Goal: Task Accomplishment & Management: Manage account settings

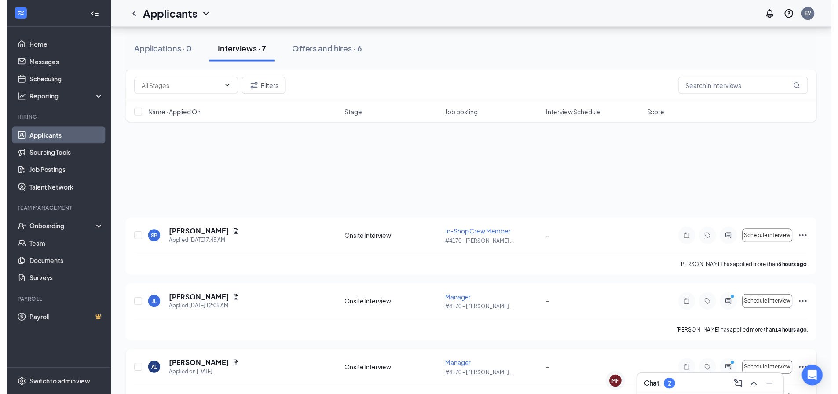
scroll to position [114, 0]
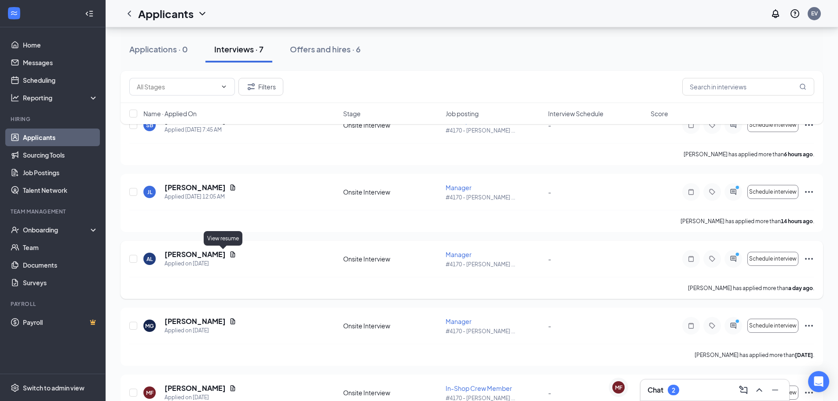
click at [229, 254] on icon "Document" at bounding box center [232, 254] width 7 height 7
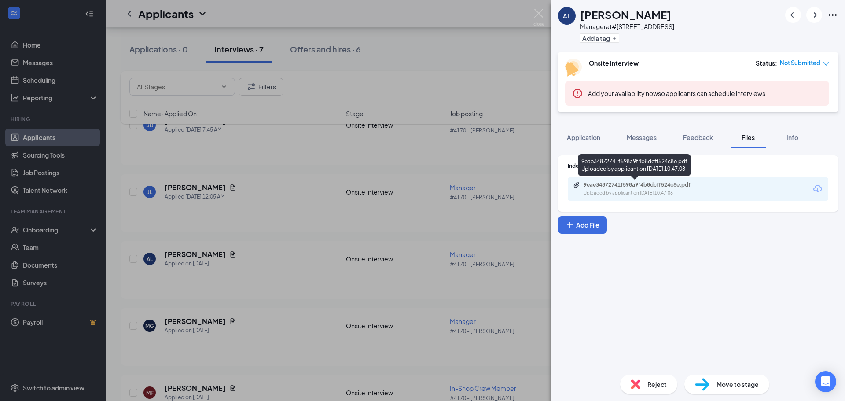
click at [630, 186] on div "9eae34872741f598a9f4b8dcff524c8e.pdf" at bounding box center [645, 184] width 123 height 7
click at [246, 203] on div "AL [PERSON_NAME] Manager at [STREET_ADDRESS] Add a tag Onsite Interview Status …" at bounding box center [422, 200] width 845 height 401
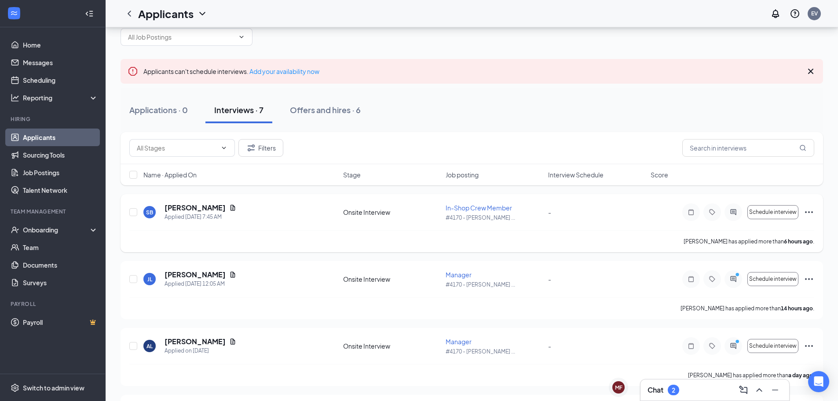
scroll to position [26, 0]
click at [229, 273] on icon "Document" at bounding box center [232, 275] width 7 height 7
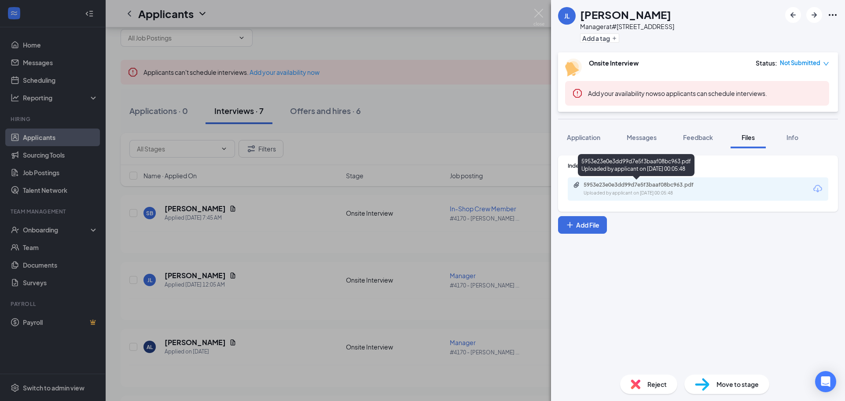
click at [642, 187] on div "5953e23e0e3dd99d7e5f3baaf08bc963.pdf" at bounding box center [645, 184] width 123 height 7
click at [232, 257] on div "[PERSON_NAME] Manager at [STREET_ADDRESS] Add a tag Onsite Interview Status : N…" at bounding box center [422, 200] width 845 height 401
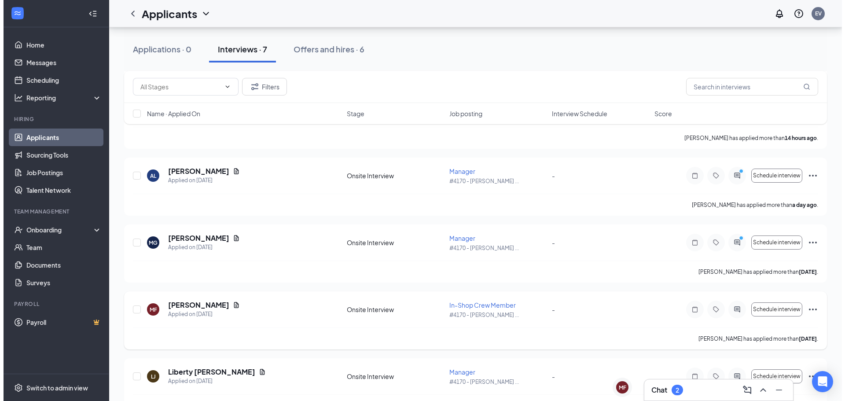
scroll to position [202, 0]
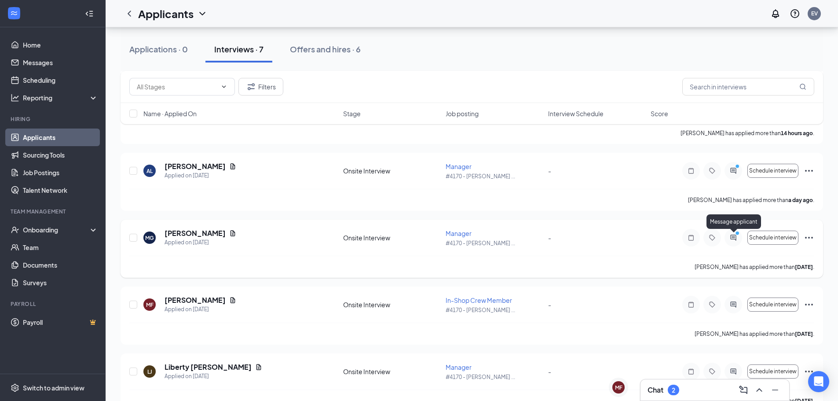
click at [734, 240] on icon "ActiveChat" at bounding box center [733, 237] width 11 height 7
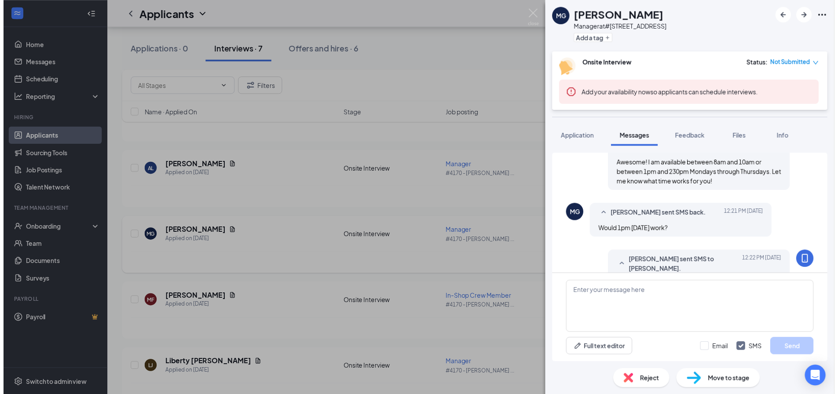
scroll to position [506, 0]
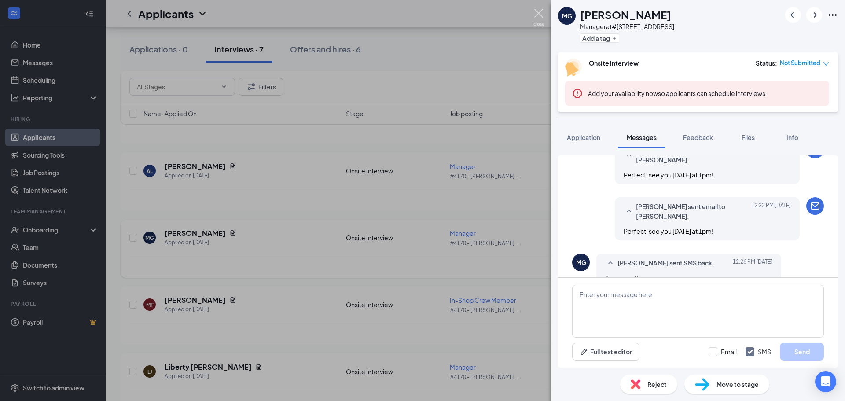
click at [541, 14] on img at bounding box center [538, 17] width 11 height 17
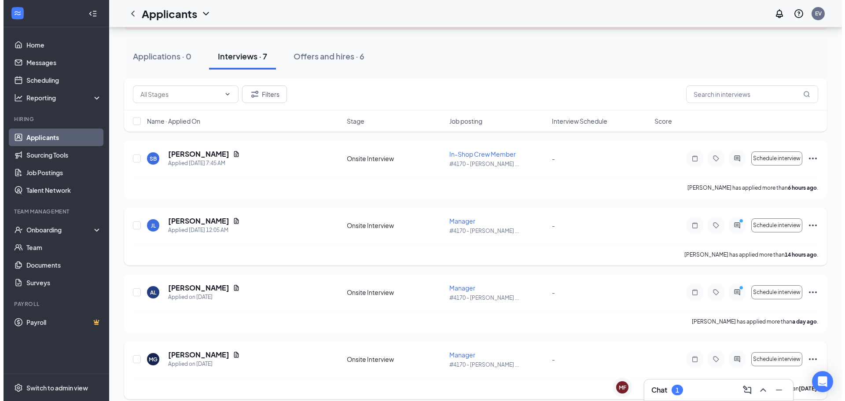
scroll to position [88, 0]
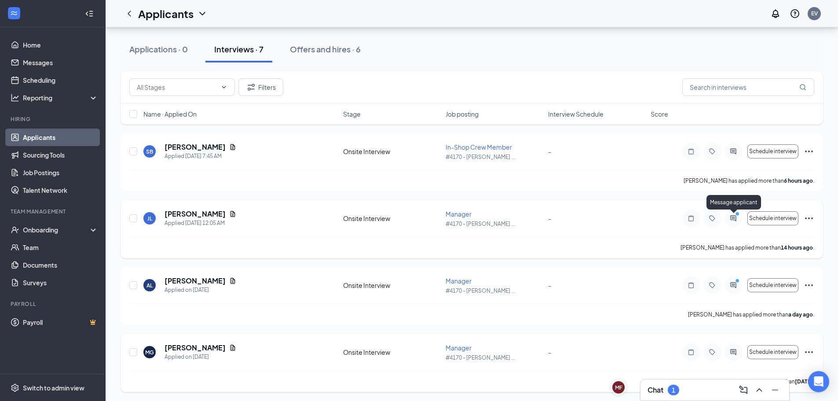
click at [739, 216] on icon "PrimaryDot" at bounding box center [739, 214] width 11 height 7
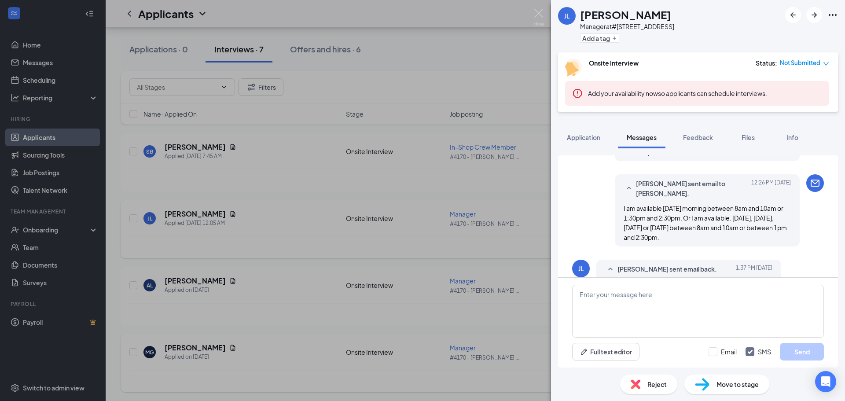
scroll to position [479, 0]
